Goal: Task Accomplishment & Management: Use online tool/utility

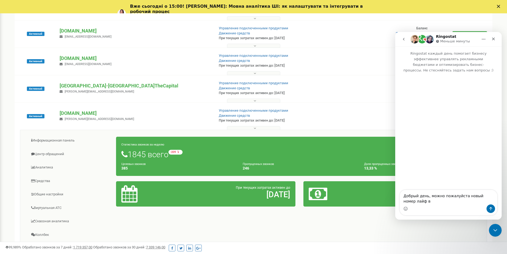
click at [440, 195] on textarea "Добрый день, можно пожалуйста новый номер лайф в" at bounding box center [448, 197] width 97 height 14
drag, startPoint x: 461, startPoint y: 195, endPoint x: 463, endPoint y: 201, distance: 6.2
click at [461, 195] on textarea "Добрый день, можно, пожалуйста новый номер лайф в" at bounding box center [448, 197] width 97 height 14
click at [461, 206] on div "Мессенджер Intercom" at bounding box center [448, 208] width 97 height 9
click at [465, 204] on textarea "Добрый день, можно, пожалуйста, новый номер лайф в" at bounding box center [448, 197] width 97 height 14
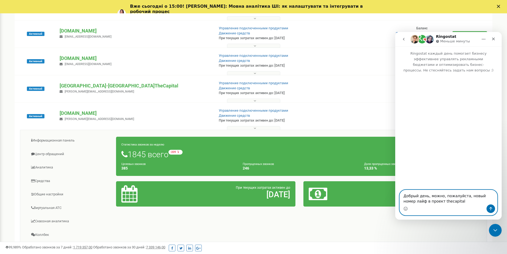
click at [465, 204] on textarea "Добрый день, можно, пожалуйста, новый номер лайф в проект thecapital" at bounding box center [448, 197] width 97 height 14
type textarea "Добрый день, можно, пожалуйста, новый номер лайф в проект thecapital, подписать…"
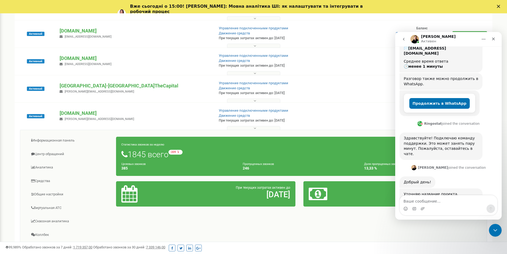
scroll to position [99, 0]
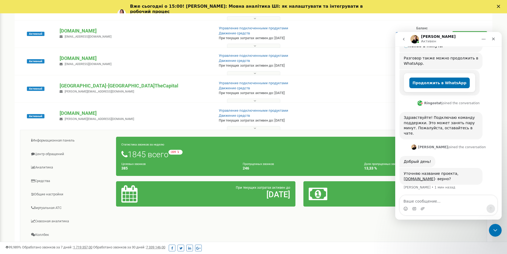
click at [442, 196] on div "Печатает..." at bounding box center [448, 206] width 98 height 20
click at [442, 198] on textarea "Ваше сообщение..." at bounding box center [448, 199] width 97 height 9
type textarea "да"
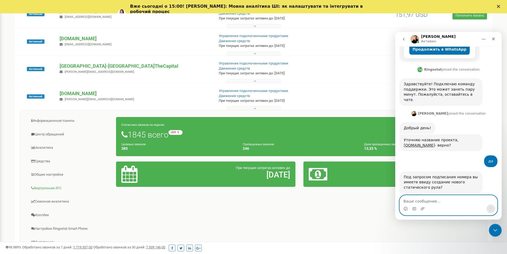
scroll to position [132, 0]
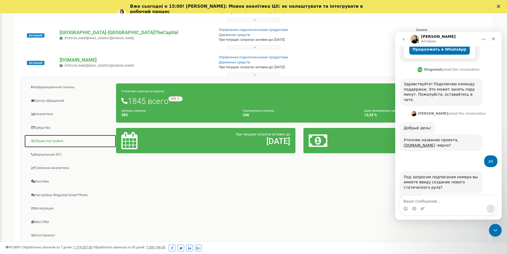
click at [47, 137] on link "Общие настройки" at bounding box center [70, 140] width 92 height 13
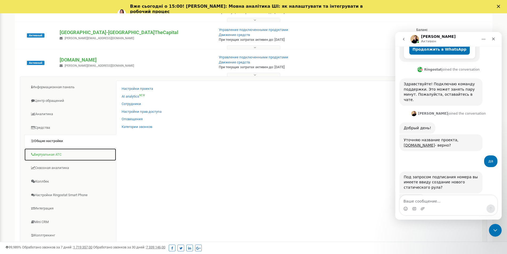
click at [48, 153] on link "Виртуальная АТС" at bounding box center [70, 154] width 92 height 13
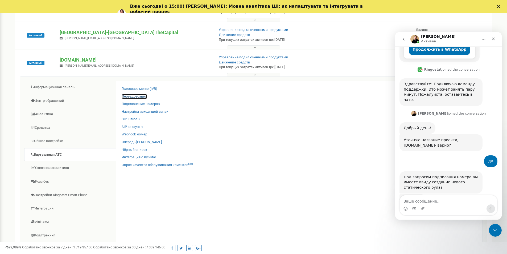
click at [137, 97] on link "Переадресация" at bounding box center [135, 96] width 26 height 5
click at [137, 103] on link "Подключение номеров" at bounding box center [141, 103] width 38 height 5
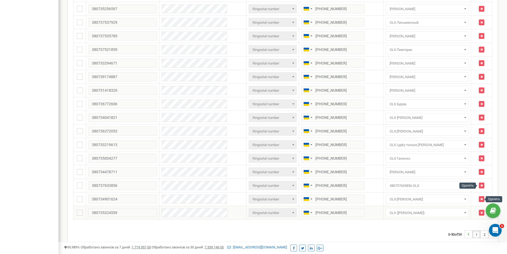
scroll to position [542, 0]
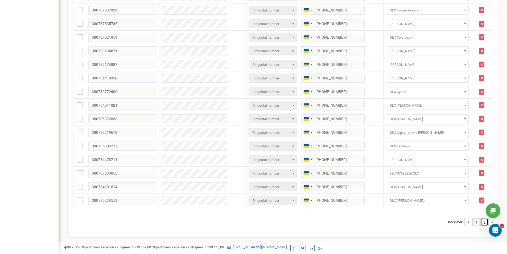
click at [484, 220] on link "2" at bounding box center [483, 221] width 7 height 7
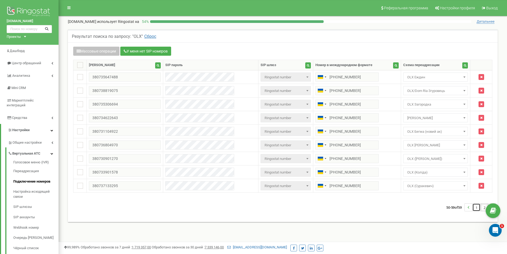
click at [478, 207] on link "1" at bounding box center [476, 206] width 7 height 7
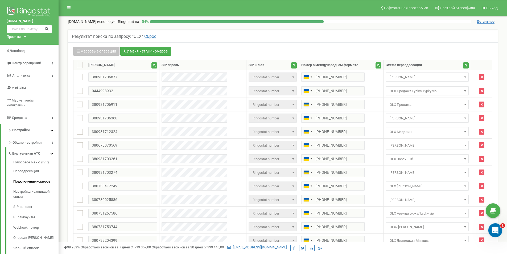
click at [495, 233] on icon "Открыть службу сообщений Intercom" at bounding box center [494, 229] width 9 height 9
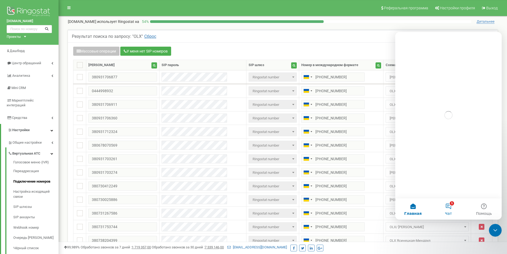
click at [442, 206] on button "1 Чат" at bounding box center [447, 208] width 35 height 21
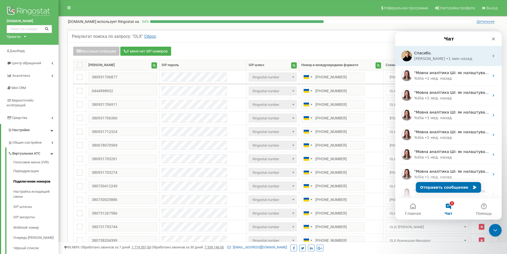
click at [429, 59] on div "Vladyslav • 1 мин назад" at bounding box center [451, 59] width 75 height 6
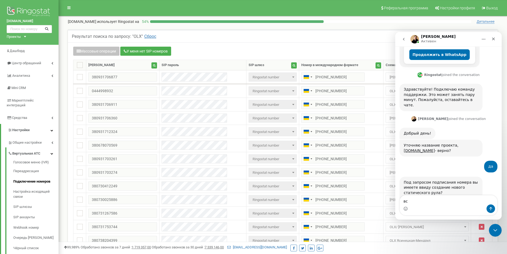
scroll to position [133, 0]
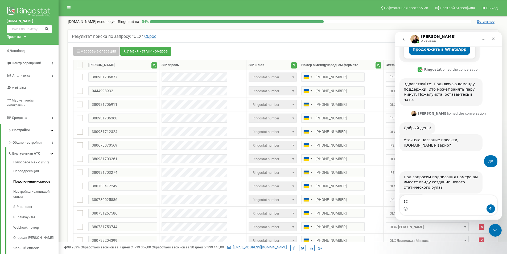
click at [411, 202] on textarea "вс" at bounding box center [448, 199] width 97 height 9
type textarea "в"
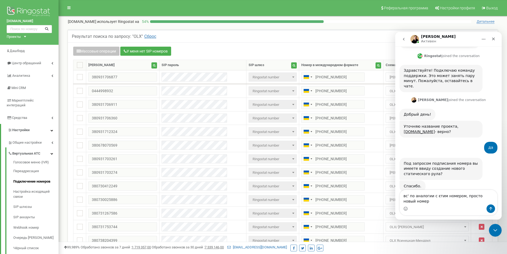
scroll to position [152, 0]
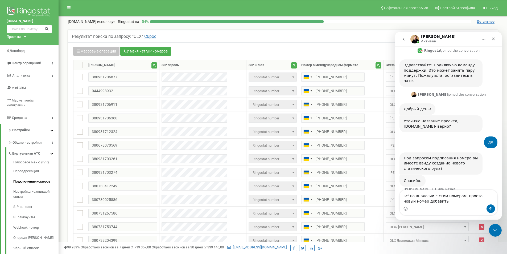
type textarea "вс' по аналогии с єтим номером, просто новый номер добавить"
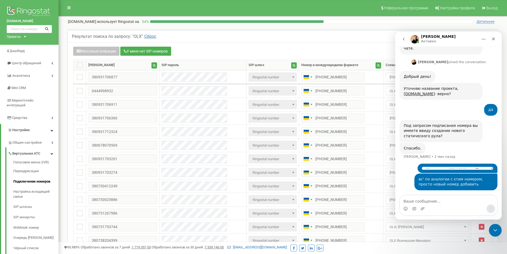
scroll to position [164, 0]
